Goal: Obtain resource: Download file/media

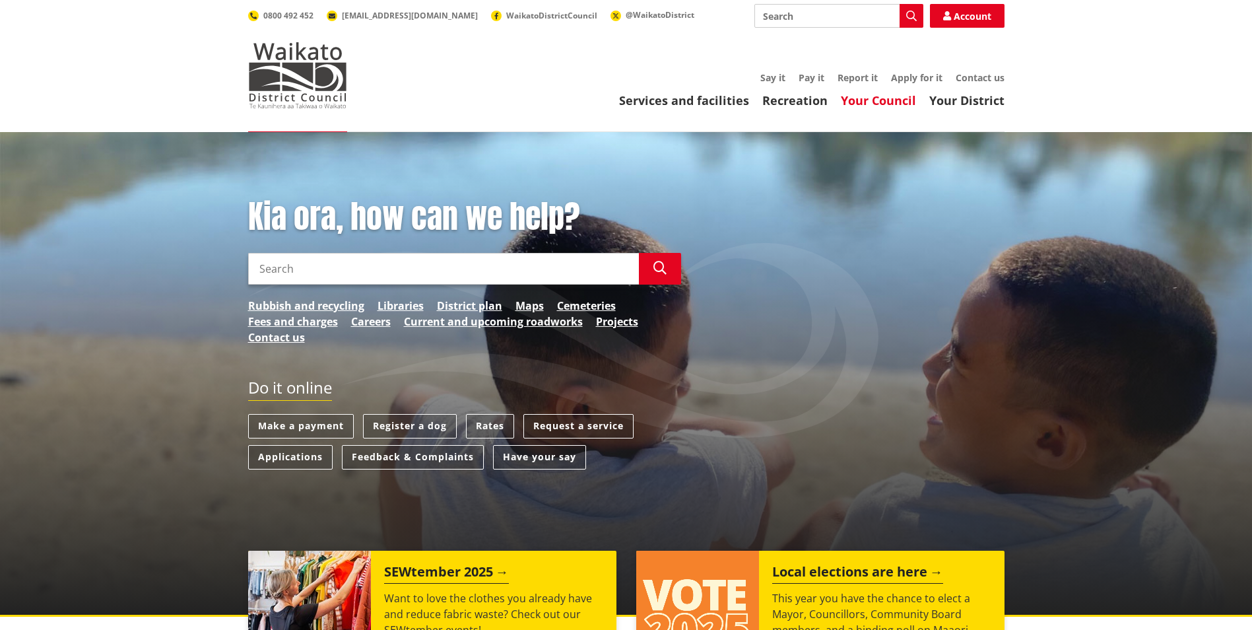
click at [875, 103] on link "Your Council" at bounding box center [878, 100] width 75 height 16
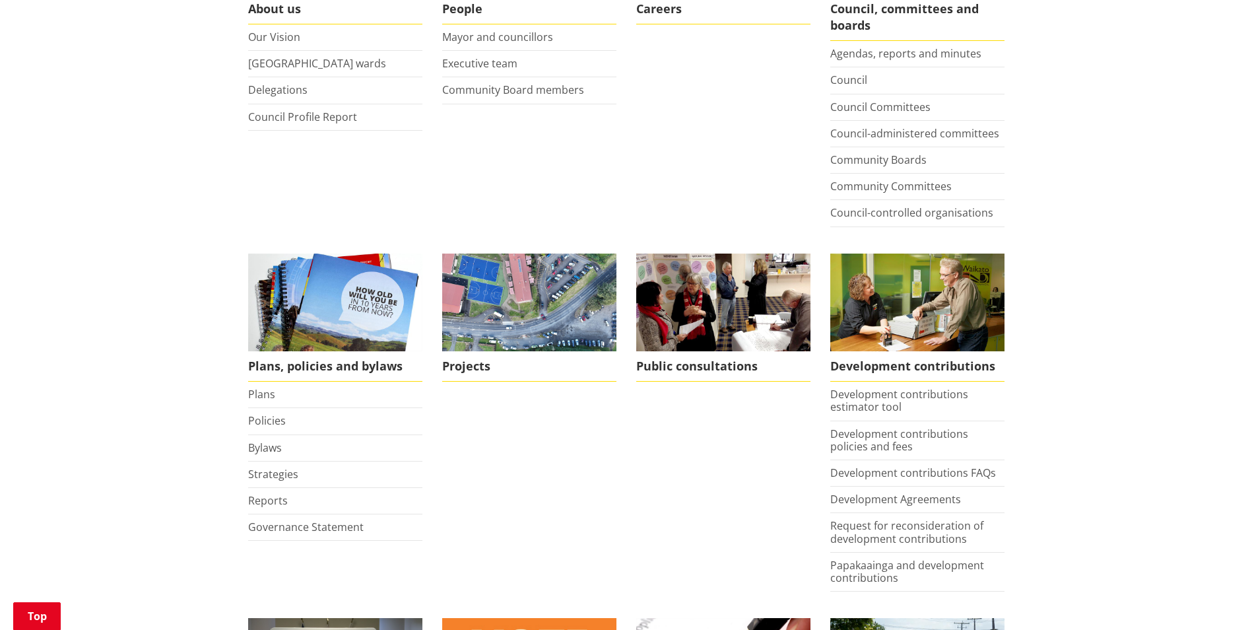
scroll to position [368, 0]
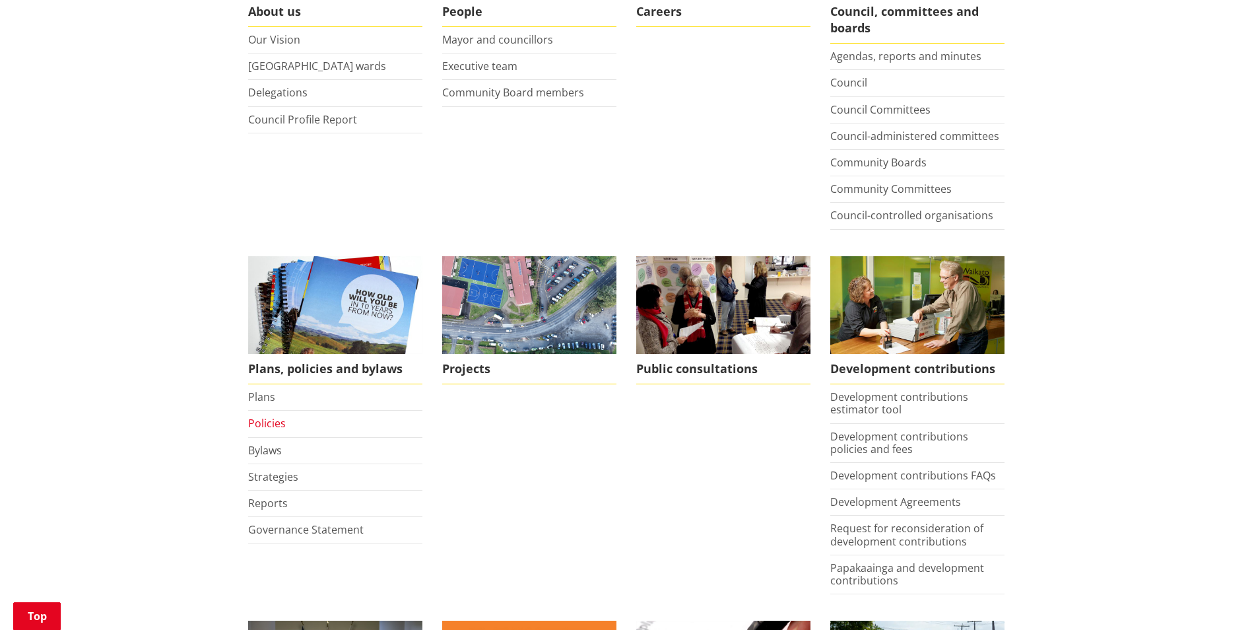
click at [275, 424] on link "Policies" at bounding box center [267, 423] width 38 height 15
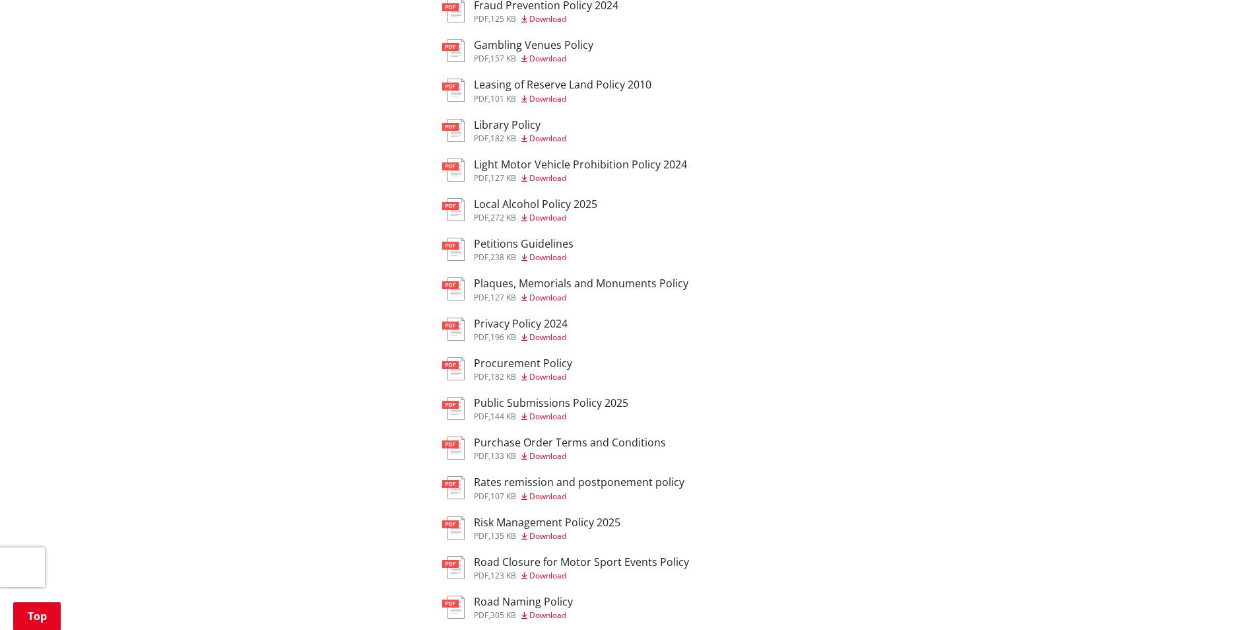
scroll to position [753, 0]
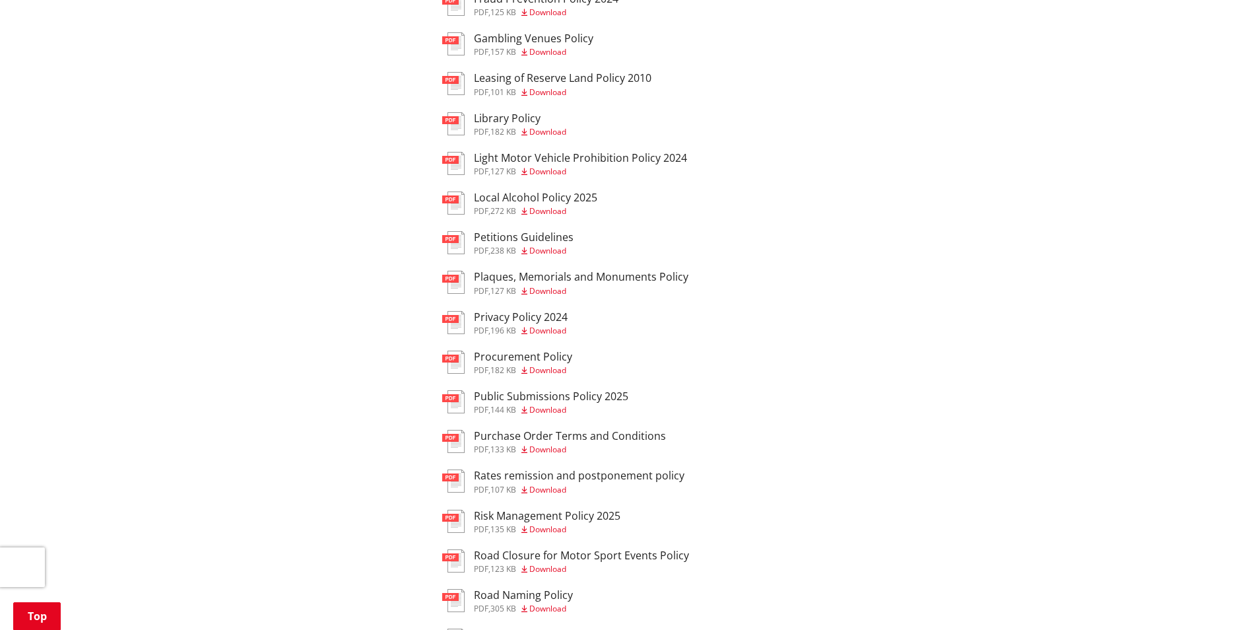
click at [556, 410] on span "Download" at bounding box center [547, 409] width 37 height 11
